Goal: Book appointment/travel/reservation

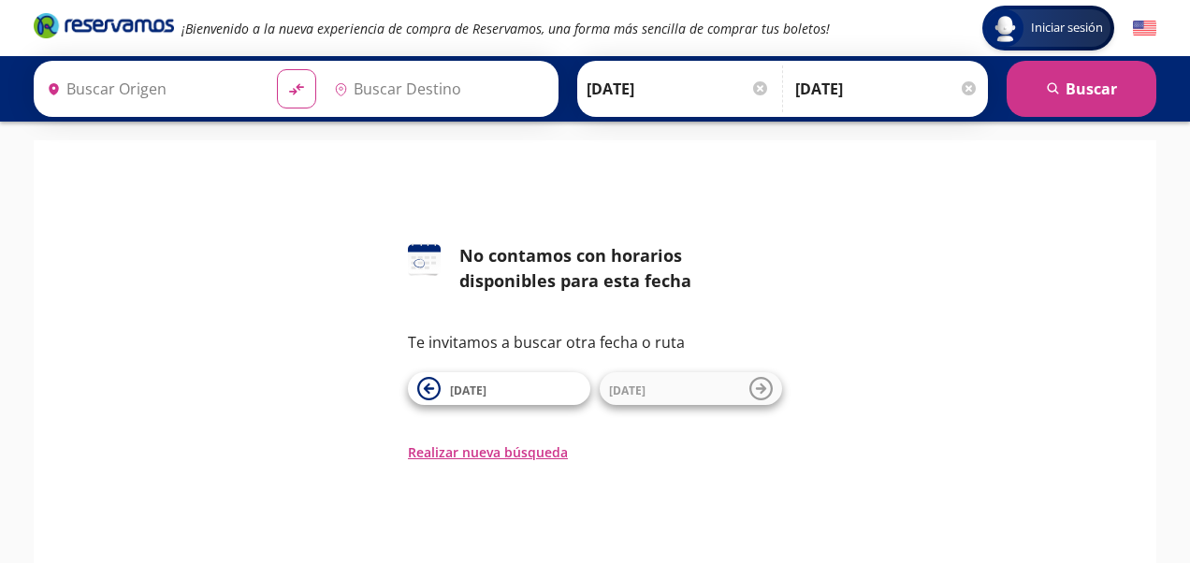
type input "[GEOGRAPHIC_DATA], [GEOGRAPHIC_DATA]"
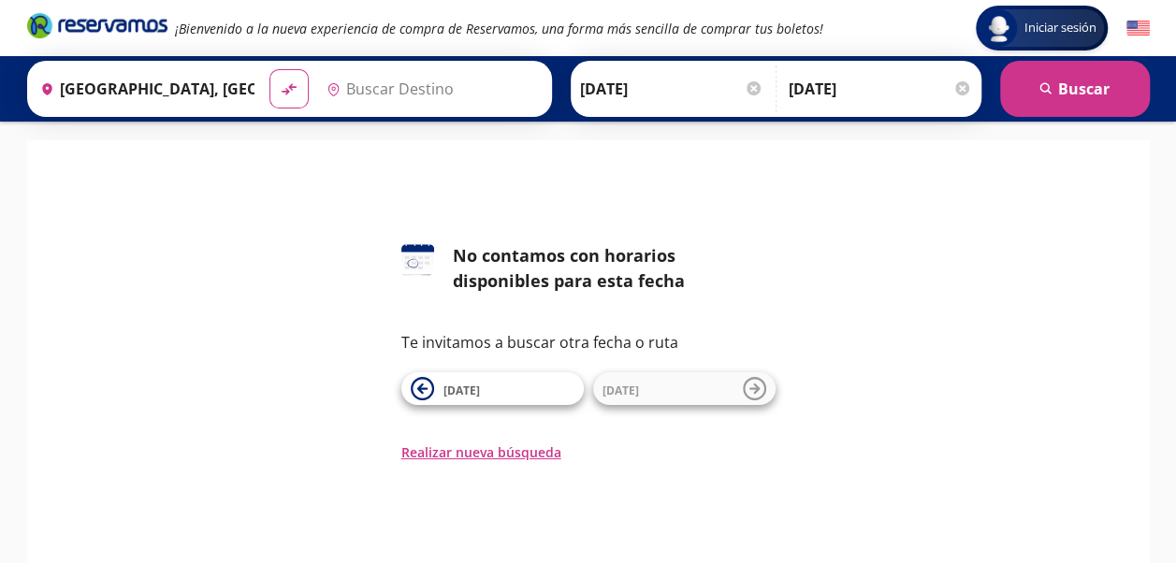
type input "[GEOGRAPHIC_DATA], [GEOGRAPHIC_DATA]"
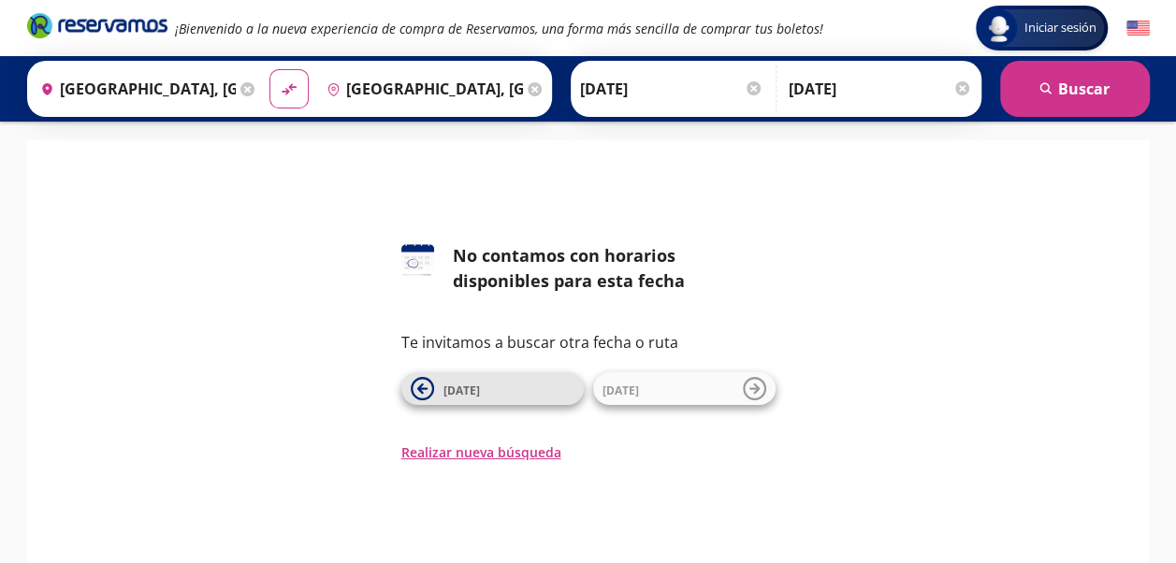
click at [520, 380] on span "[DATE]" at bounding box center [508, 389] width 131 height 22
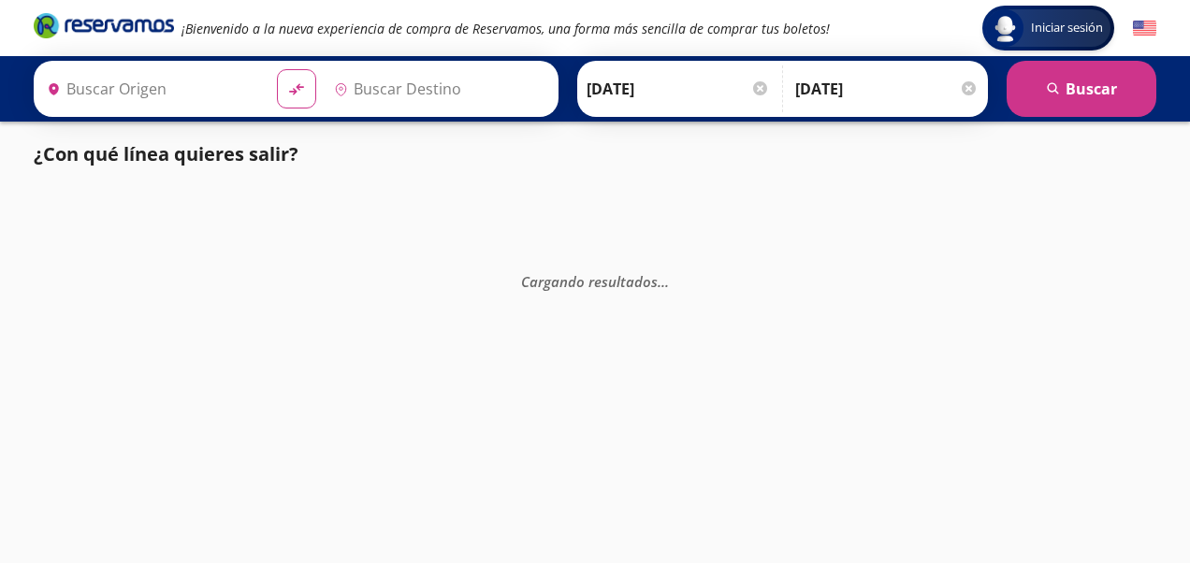
type input "[GEOGRAPHIC_DATA], [GEOGRAPHIC_DATA]"
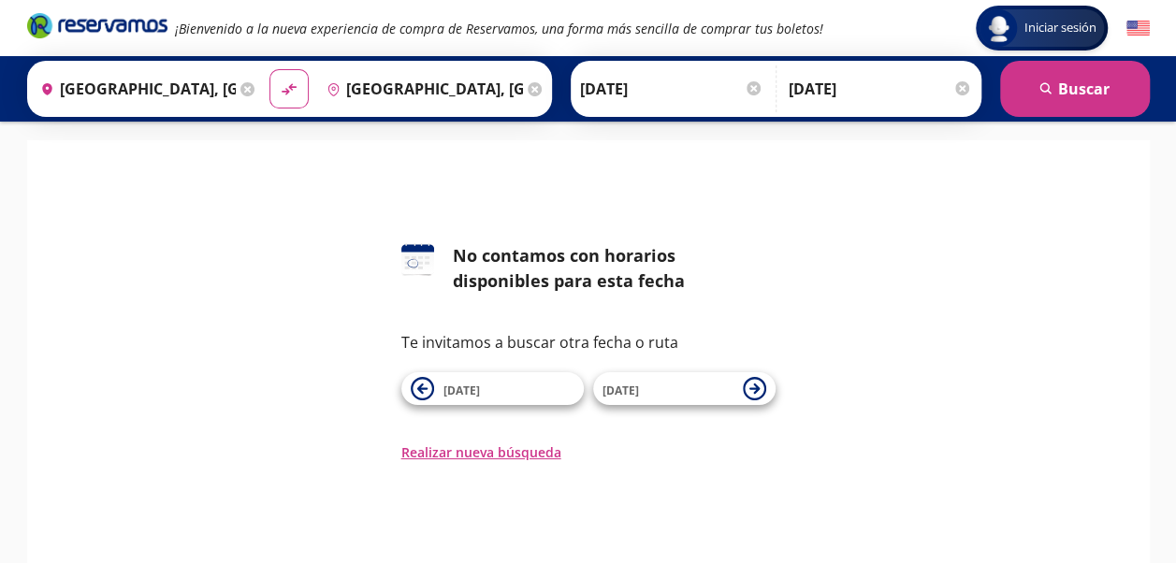
click at [242, 96] on div "Origen heroicons:map-pin-20-solid [GEOGRAPHIC_DATA], [GEOGRAPHIC_DATA]" at bounding box center [146, 89] width 229 height 49
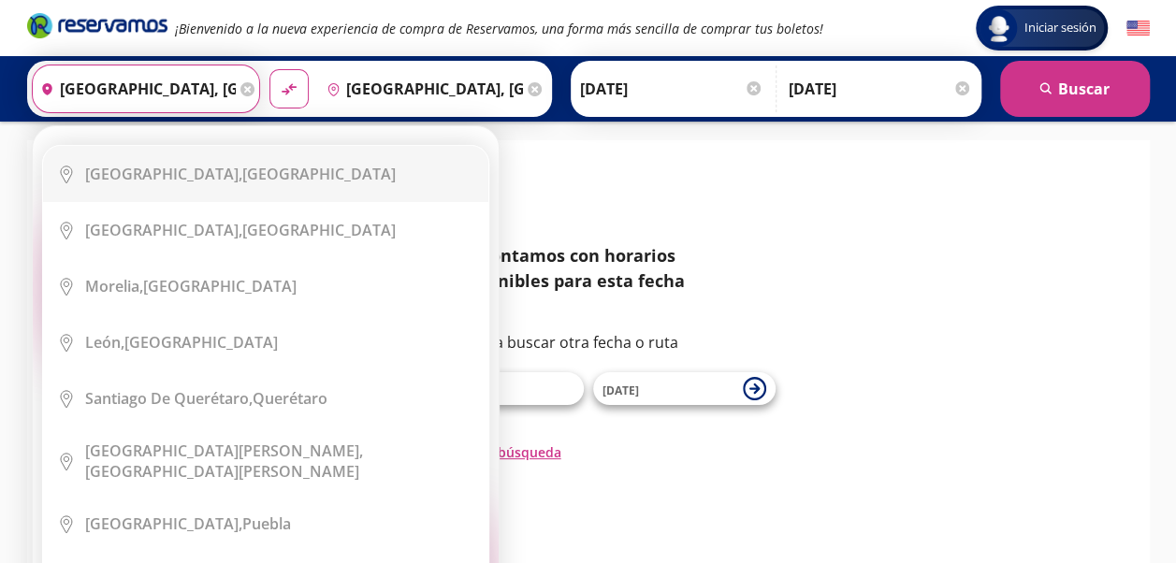
scroll to position [0, 84]
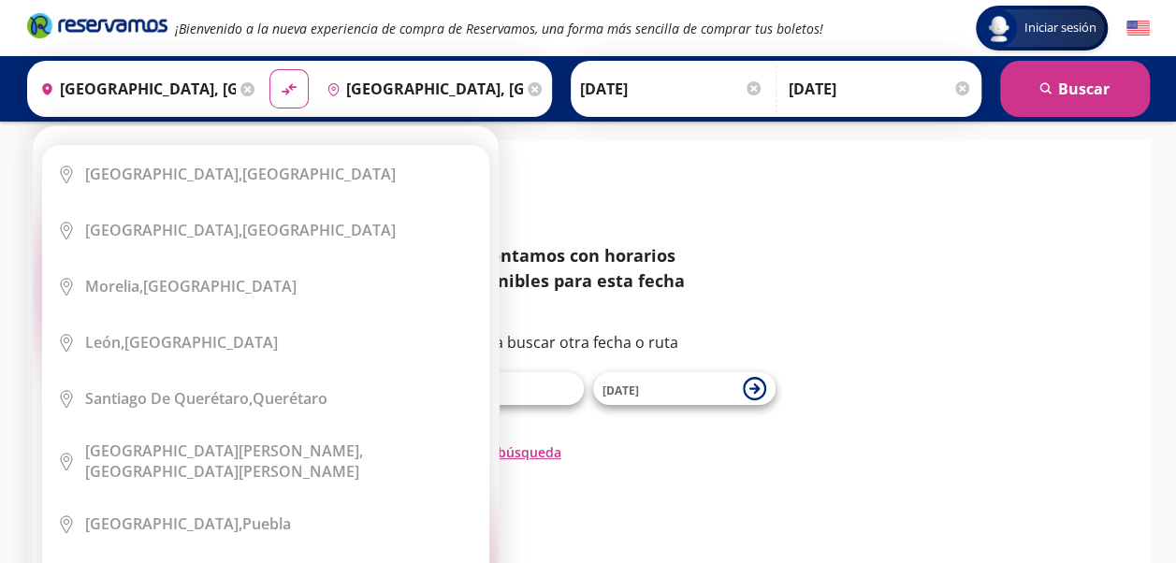
click at [249, 88] on icon at bounding box center [247, 89] width 14 height 14
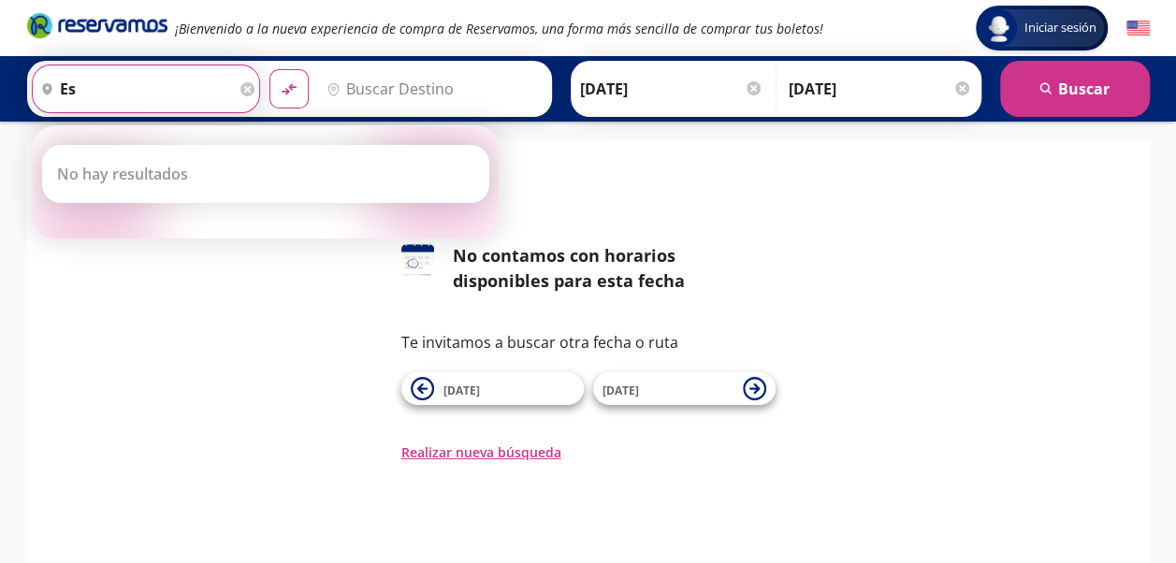
type input "e"
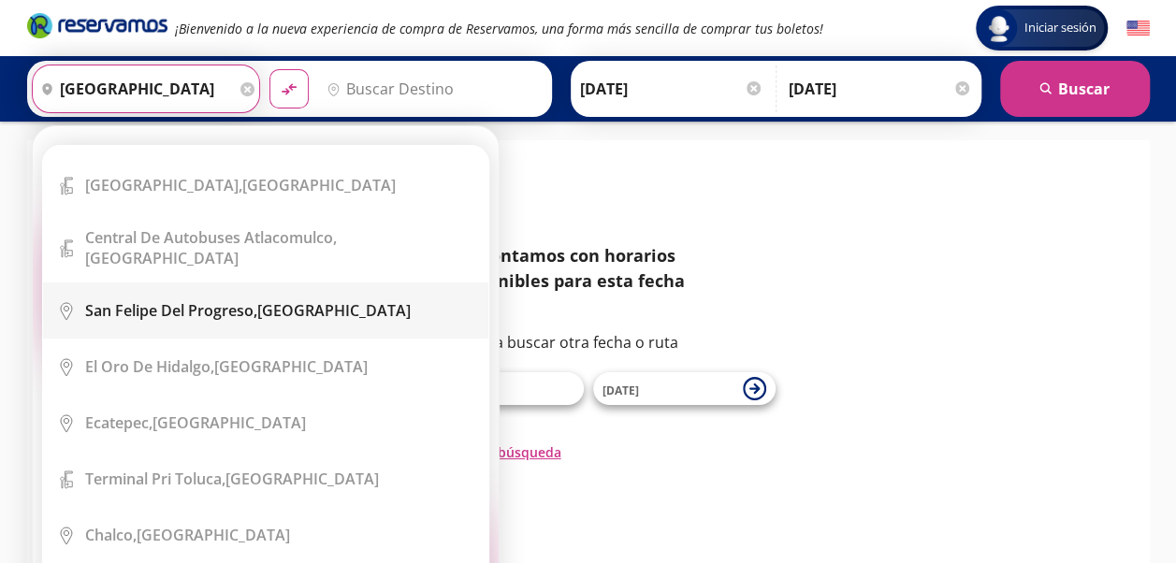
scroll to position [468, 0]
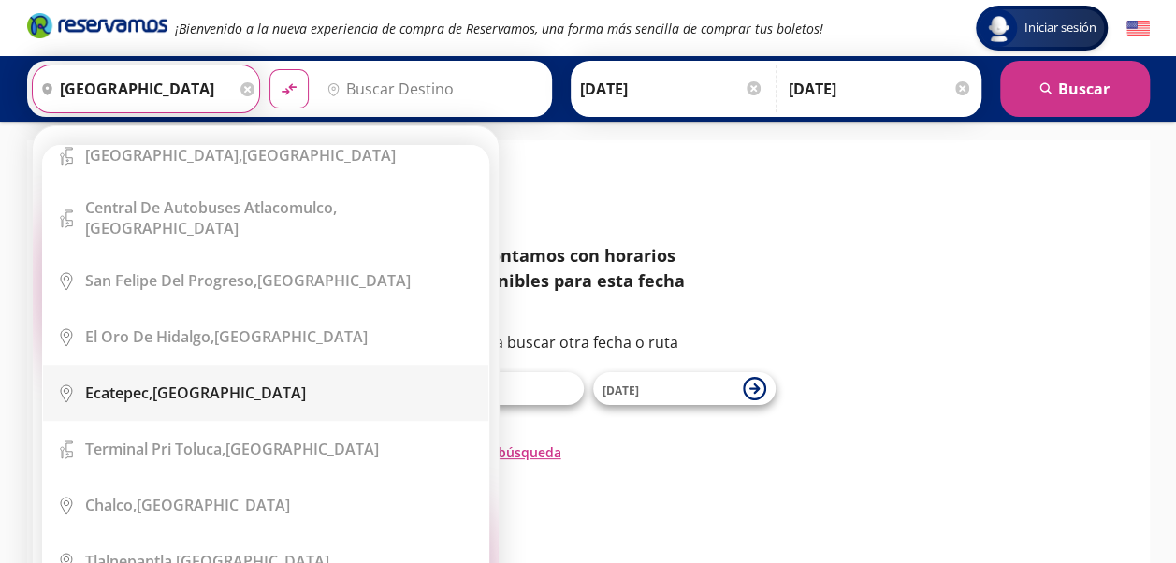
click at [232, 389] on div "Ecatepec, [GEOGRAPHIC_DATA]" at bounding box center [279, 392] width 389 height 21
type input "Ecatepec, [GEOGRAPHIC_DATA]"
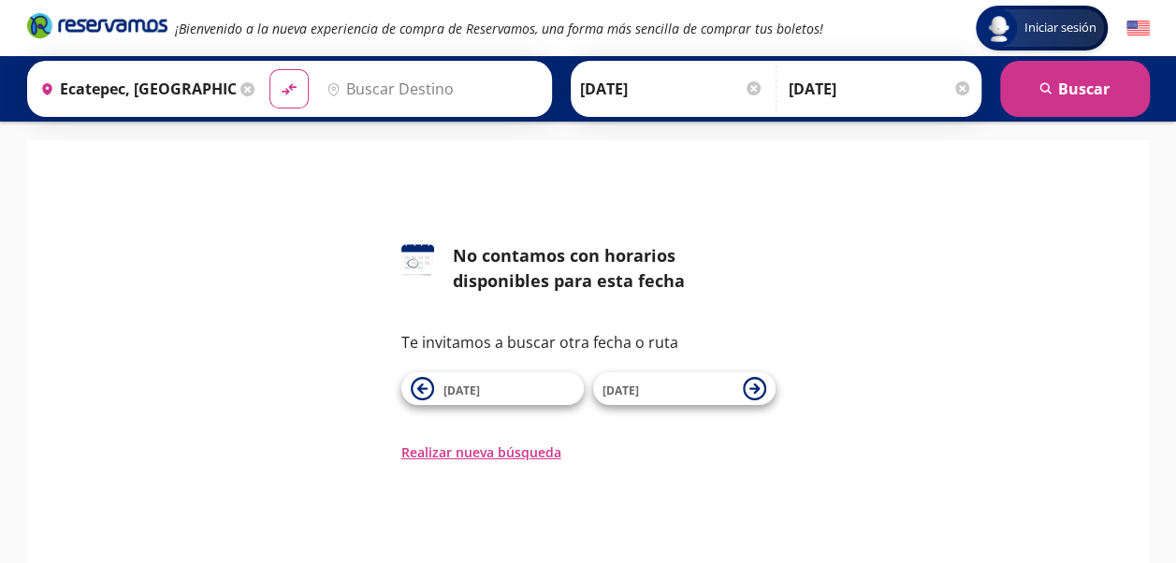
click at [393, 77] on input "Destino" at bounding box center [430, 88] width 223 height 47
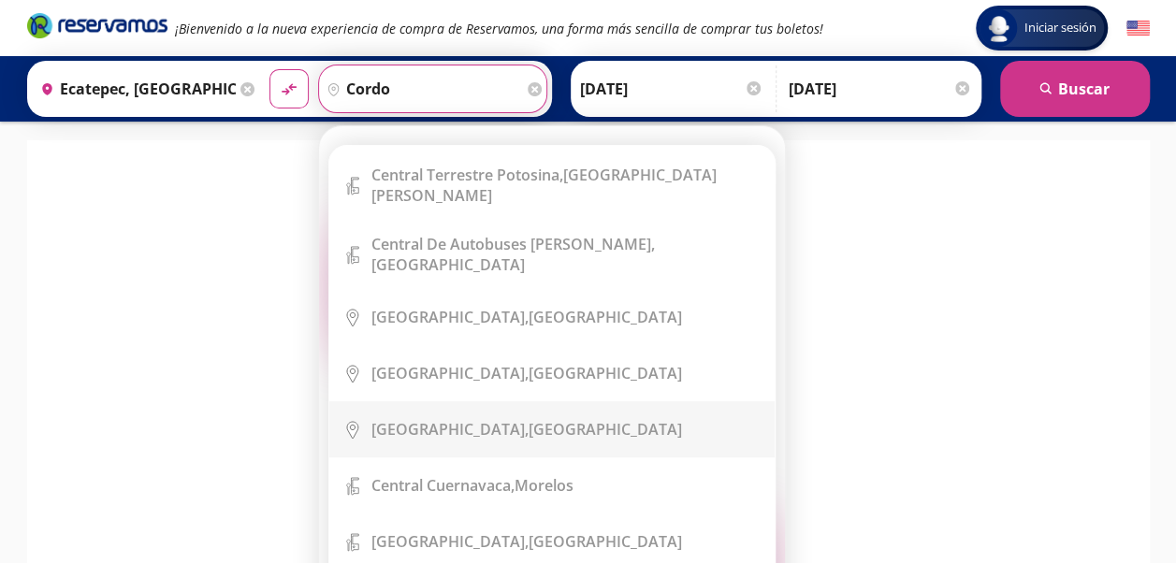
scroll to position [0, 0]
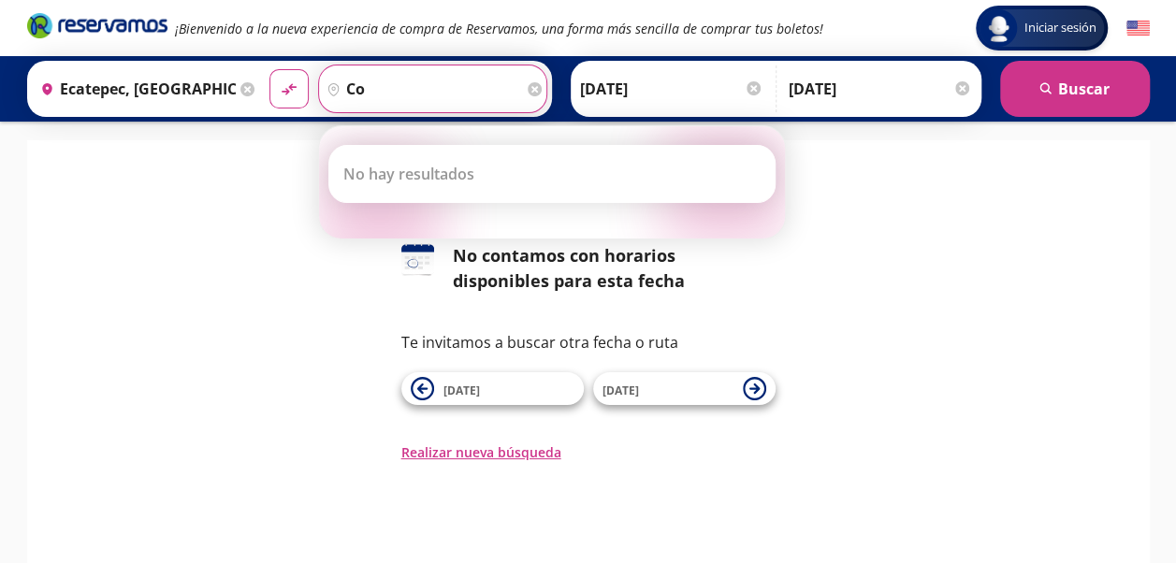
type input "c"
type input "v"
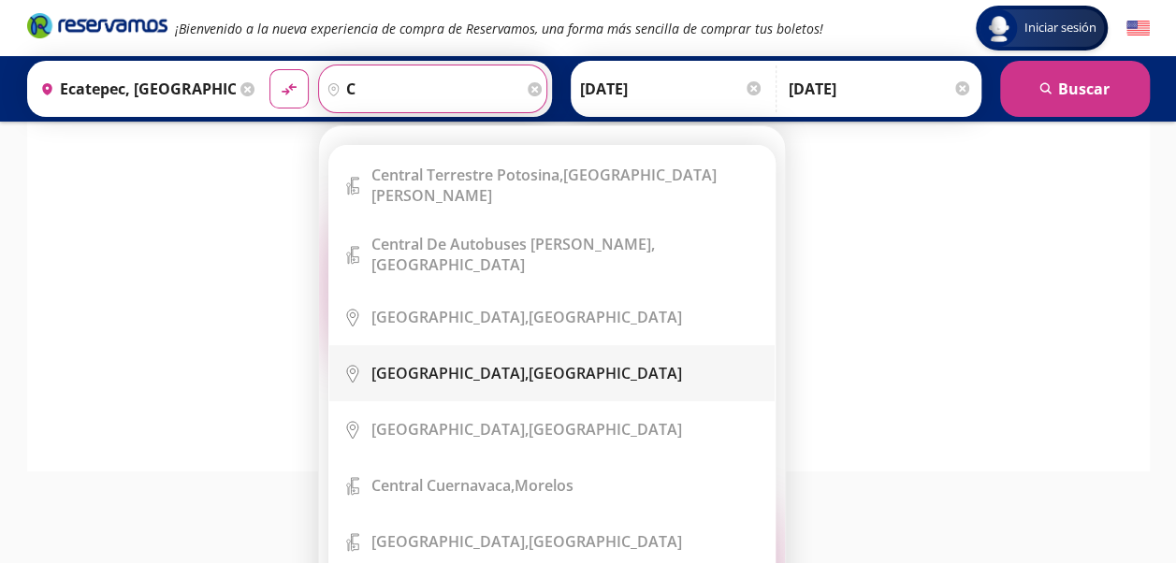
scroll to position [178, 0]
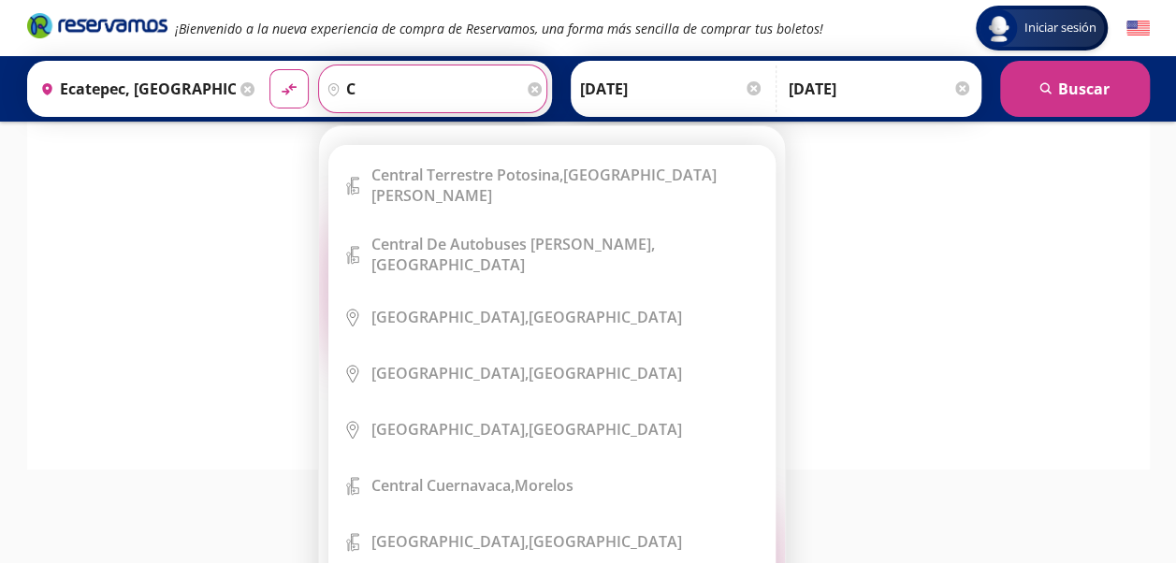
type input "c"
click at [231, 236] on div "126 No contamos con horarios disponibles para esta fecha Te invitamos a buscar …" at bounding box center [588, 174] width 1094 height 219
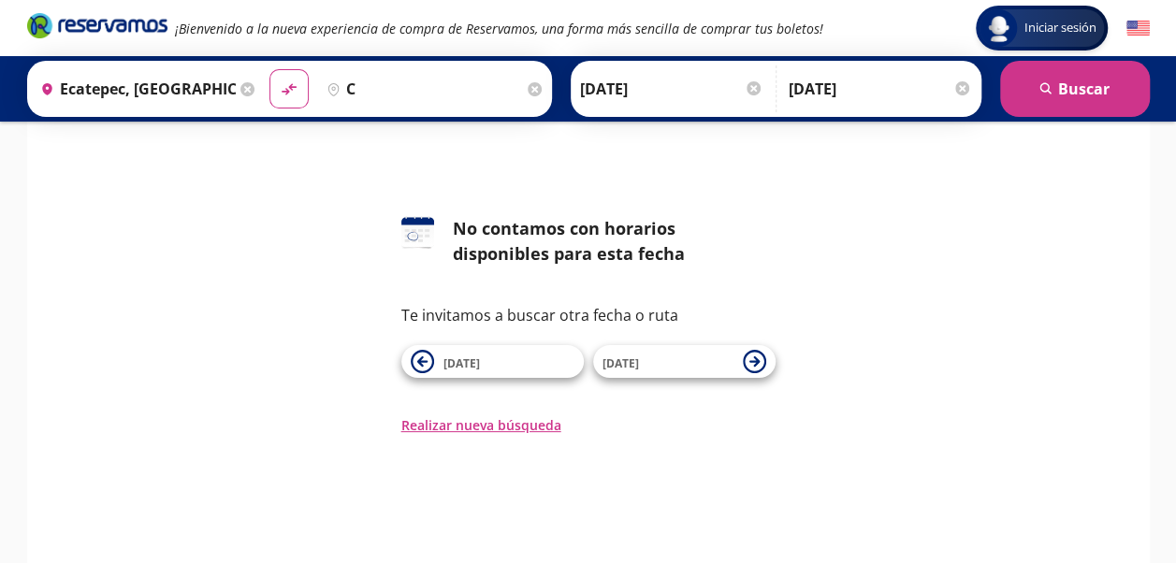
scroll to position [0, 0]
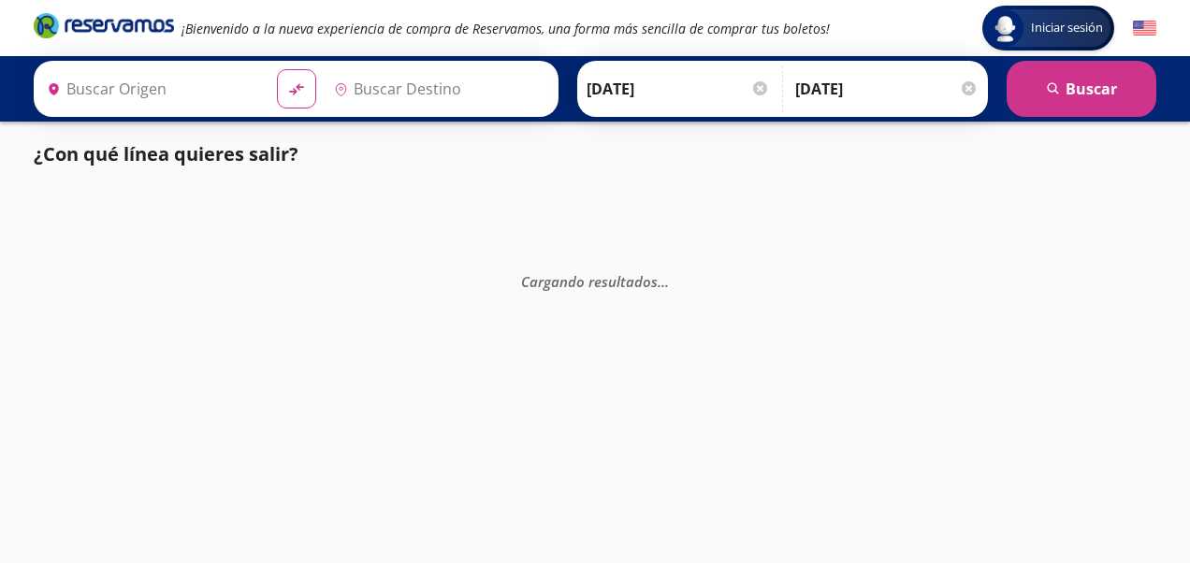
type input "[GEOGRAPHIC_DATA], [GEOGRAPHIC_DATA]"
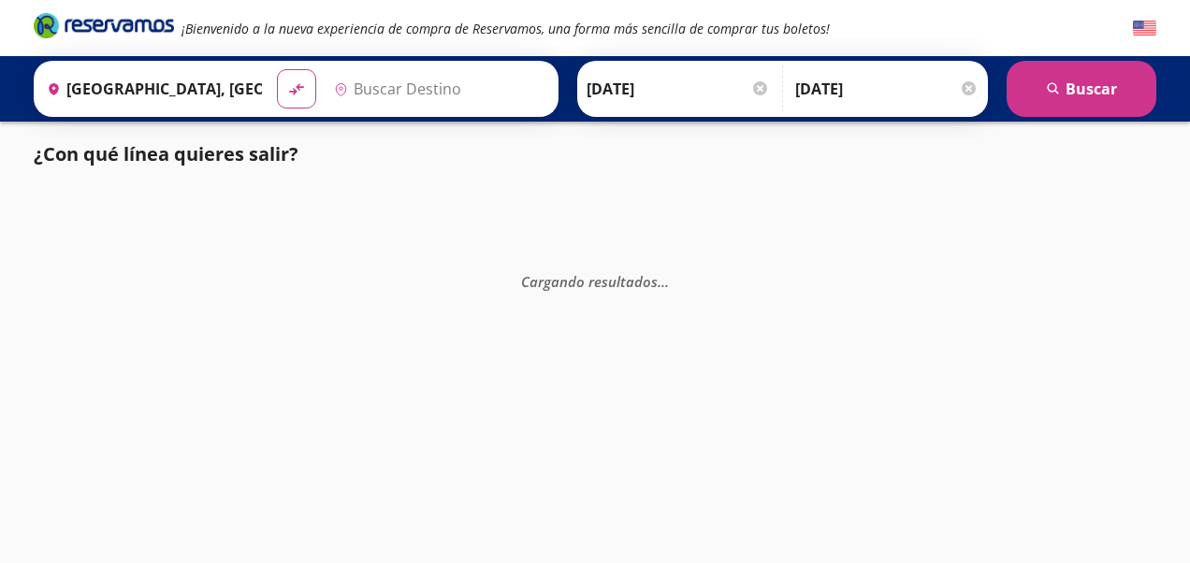
type input "[GEOGRAPHIC_DATA], [GEOGRAPHIC_DATA]"
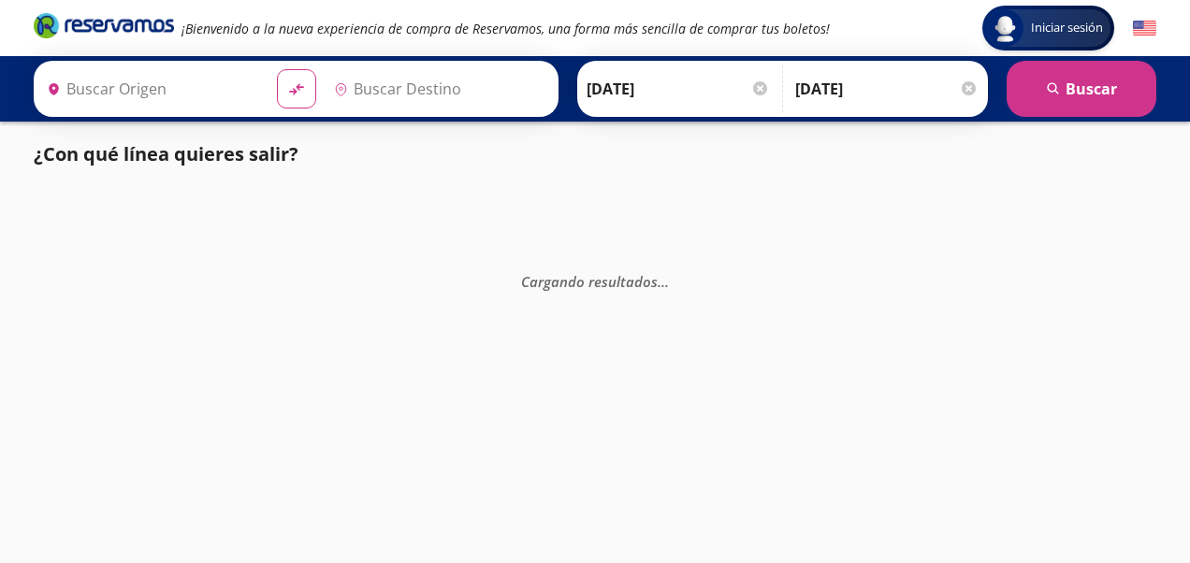
type input "[GEOGRAPHIC_DATA], [GEOGRAPHIC_DATA]"
